Goal: Find specific page/section: Find specific page/section

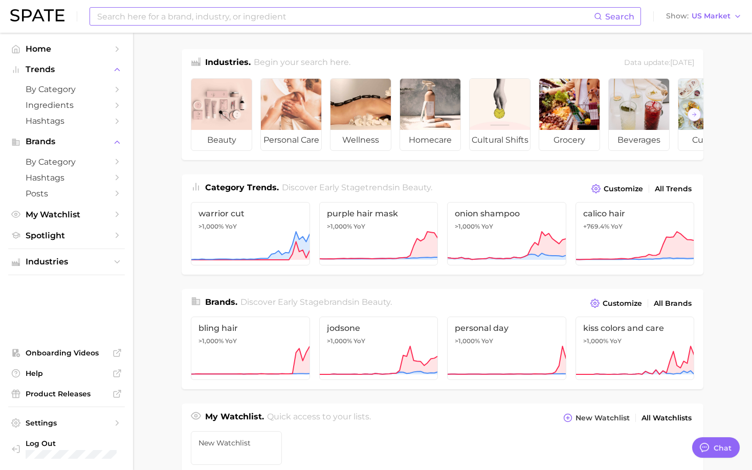
click at [221, 18] on input at bounding box center [345, 16] width 498 height 17
type input "softboycook"
